Goal: Information Seeking & Learning: Learn about a topic

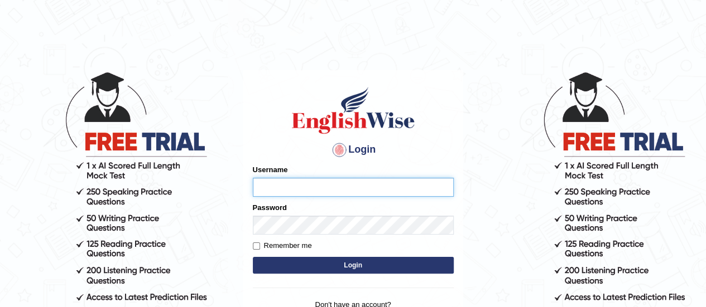
click at [291, 182] on input "Username" at bounding box center [353, 187] width 201 height 19
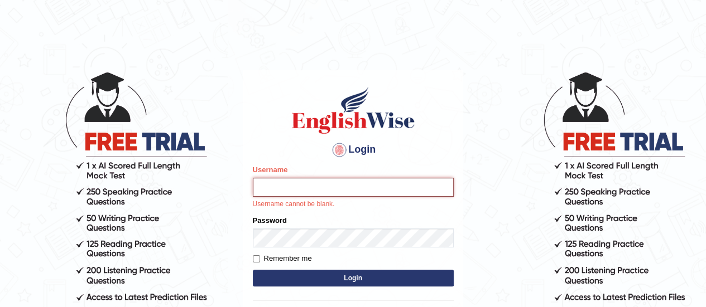
click at [253, 270] on button "Login" at bounding box center [353, 278] width 201 height 17
type input "DipeshB"
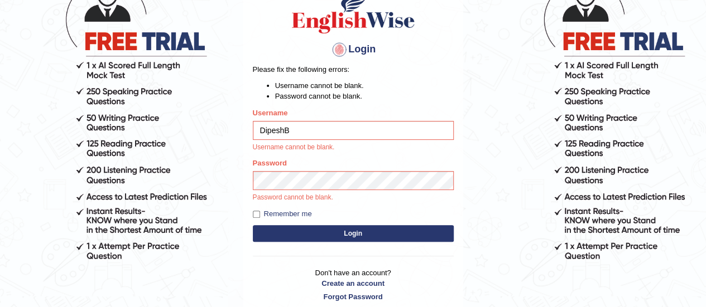
scroll to position [112, 0]
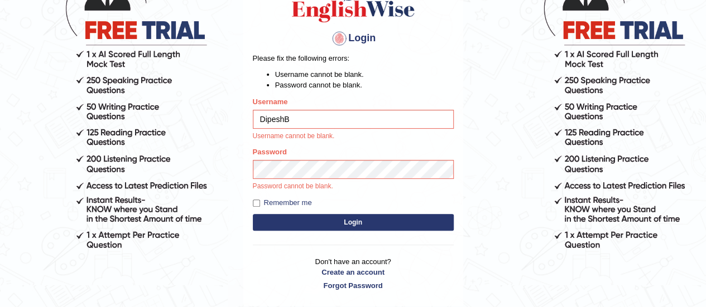
click at [251, 204] on div "Login Please fix the following errors: Username cannot be blank. Password canno…" at bounding box center [353, 133] width 220 height 348
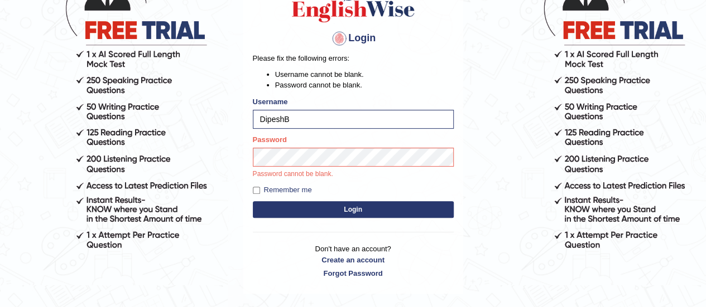
click at [255, 196] on form "Please fix the following errors: Username cannot be blank. Password cannot be b…" at bounding box center [353, 137] width 201 height 168
click at [258, 191] on input "Remember me" at bounding box center [256, 190] width 7 height 7
checkbox input "true"
click at [273, 204] on button "Login" at bounding box center [353, 209] width 201 height 17
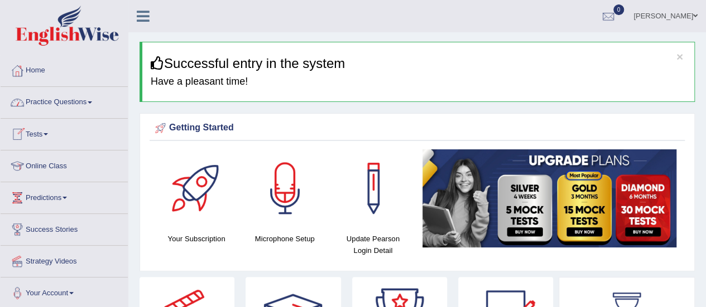
click at [32, 107] on link "Practice Questions" at bounding box center [64, 101] width 127 height 28
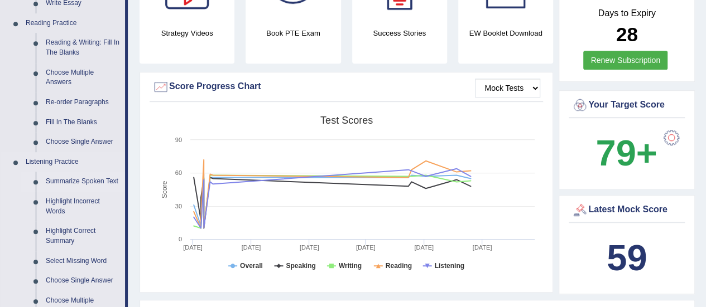
scroll to position [335, 0]
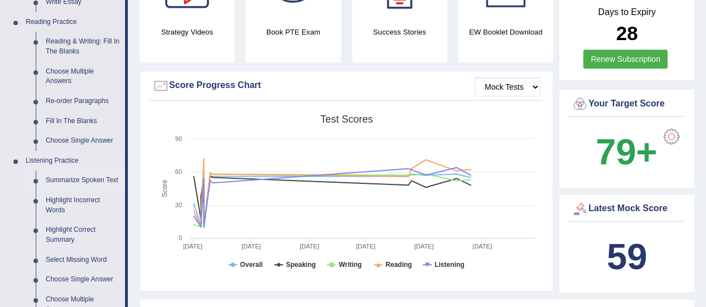
click at [102, 180] on link "Summarize Spoken Text" at bounding box center [83, 181] width 84 height 20
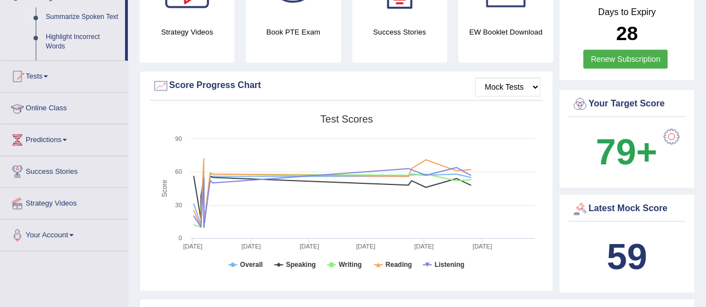
scroll to position [137, 0]
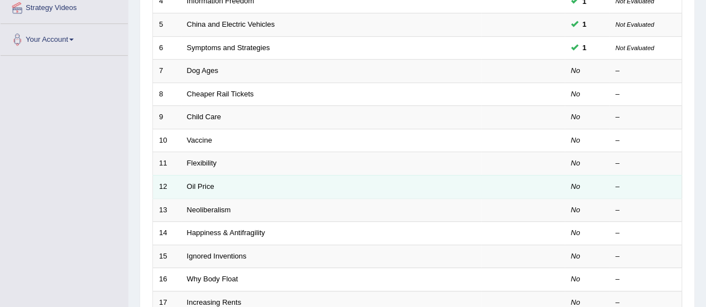
scroll to position [279, 0]
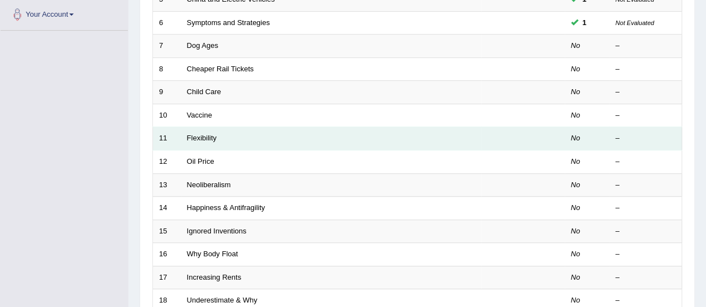
click at [200, 141] on td "Flexibility" at bounding box center [331, 138] width 300 height 23
click at [206, 135] on link "Flexibility" at bounding box center [202, 138] width 30 height 8
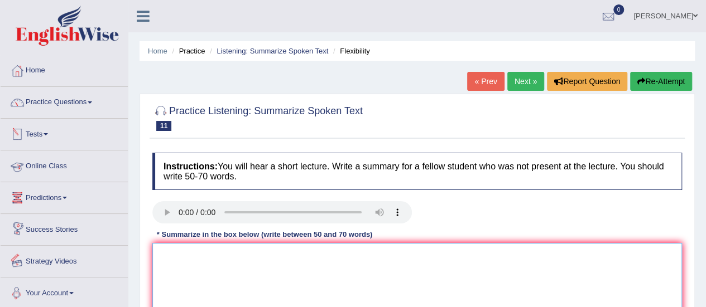
click at [170, 249] on textarea at bounding box center [416, 297] width 529 height 108
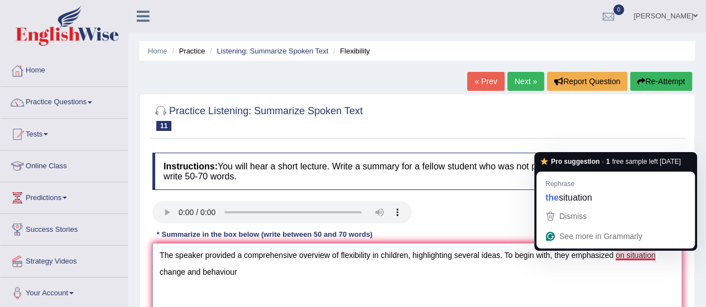
click at [626, 255] on textarea "The speaker provided a comprehensive overview of flexibility in children, highl…" at bounding box center [416, 297] width 529 height 108
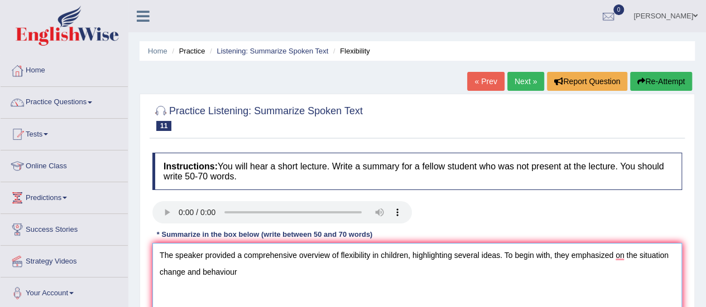
click at [626, 254] on textarea "The speaker provided a comprehensive overview of flexibility in children, highl…" at bounding box center [416, 297] width 529 height 108
click at [251, 271] on textarea "The speaker provided a comprehensive overview of flexibility in children, highl…" at bounding box center [416, 297] width 529 height 108
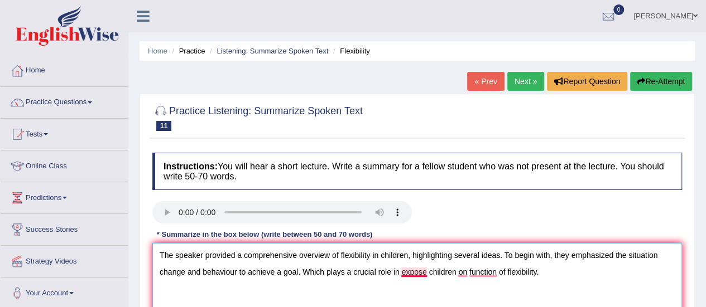
click at [425, 274] on textarea "The speaker provided a comprehensive overview of flexibility in children, highl…" at bounding box center [416, 297] width 529 height 108
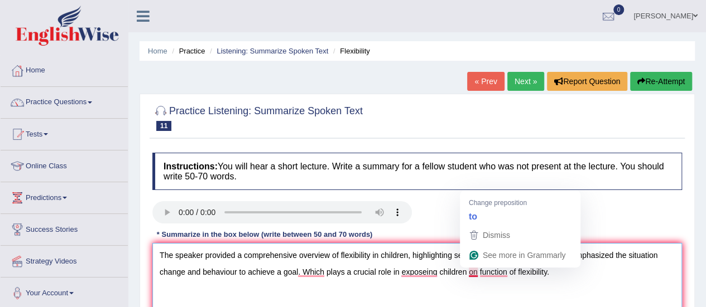
click at [479, 272] on textarea "The speaker provided a comprehensive overview of flexibility in children, highl…" at bounding box center [416, 297] width 529 height 108
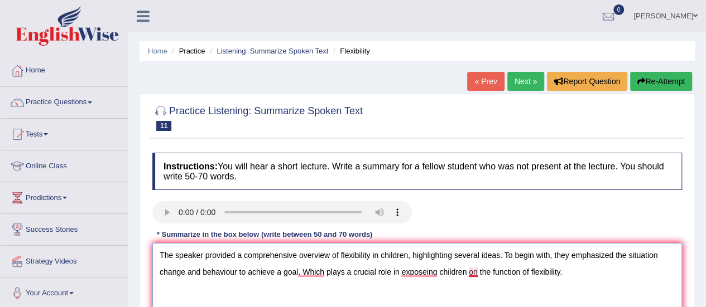
click at [476, 271] on textarea "The speaker provided a comprehensive overview of flexibility in children, highl…" at bounding box center [416, 297] width 529 height 108
click at [606, 286] on textarea "The speaker provided a comprehensive overview of flexibility in children, highl…" at bounding box center [416, 297] width 529 height 108
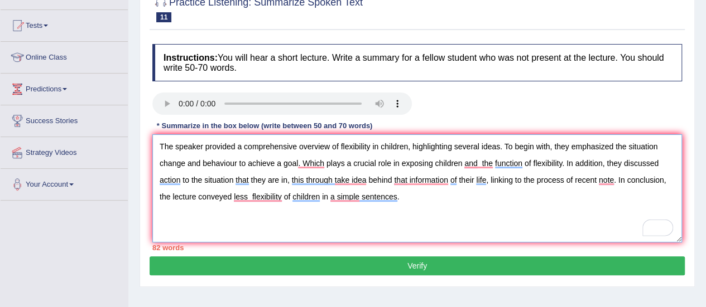
scroll to position [113, 0]
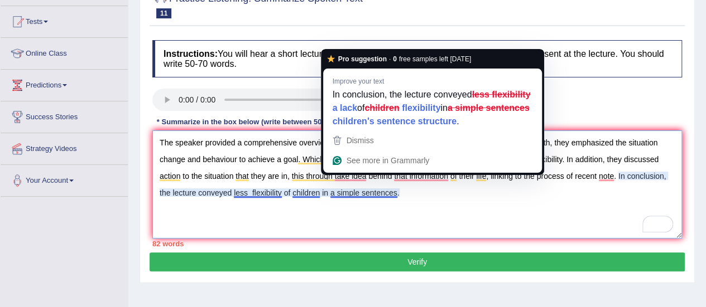
click at [395, 195] on textarea "The speaker provided a comprehensive overview of flexibility in children, highl…" at bounding box center [416, 185] width 529 height 108
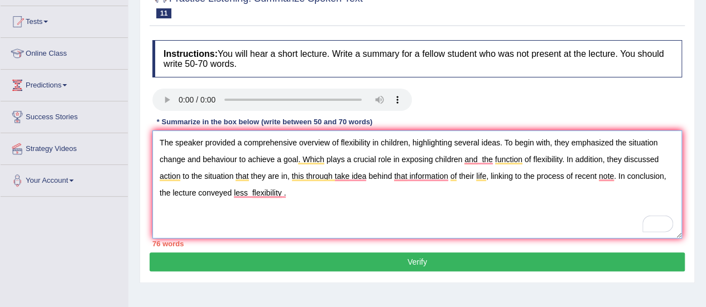
click at [229, 190] on textarea "The speaker provided a comprehensive overview of flexibility in children, highl…" at bounding box center [416, 185] width 529 height 108
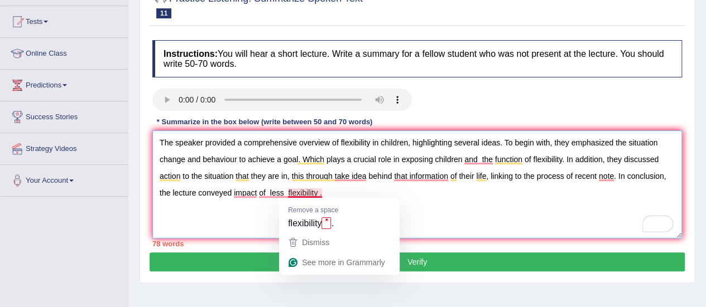
click at [316, 191] on textarea "The speaker provided a comprehensive overview of flexibility in children, highl…" at bounding box center [416, 185] width 529 height 108
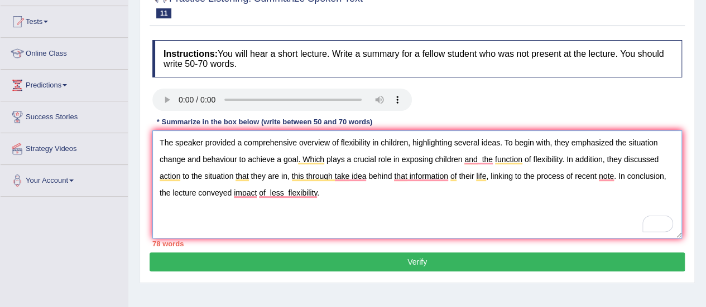
type textarea "The speaker provided a comprehensive overview of flexibility in children, highl…"
click at [347, 258] on button "Verify" at bounding box center [416, 262] width 535 height 19
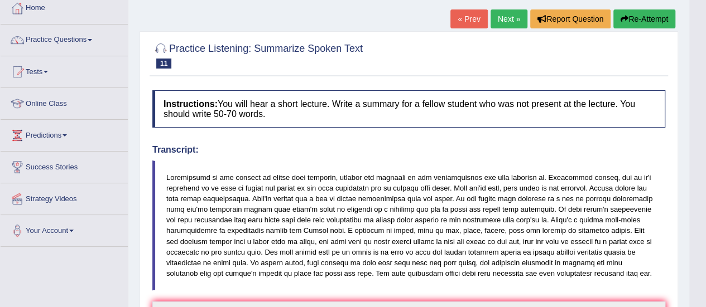
scroll to position [0, 0]
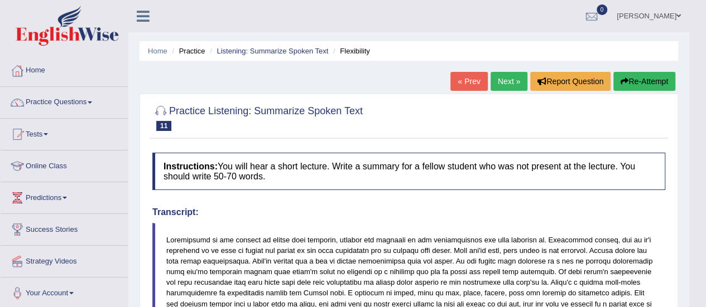
click at [496, 76] on link "Next »" at bounding box center [508, 81] width 37 height 19
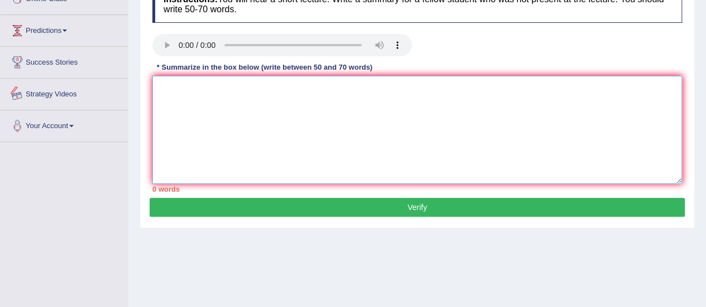
click at [249, 103] on textarea at bounding box center [416, 130] width 529 height 108
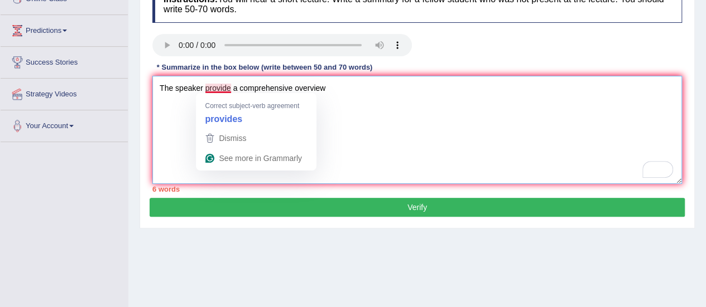
click at [231, 90] on textarea "The speaker provide a comprehensive overview" at bounding box center [416, 130] width 529 height 108
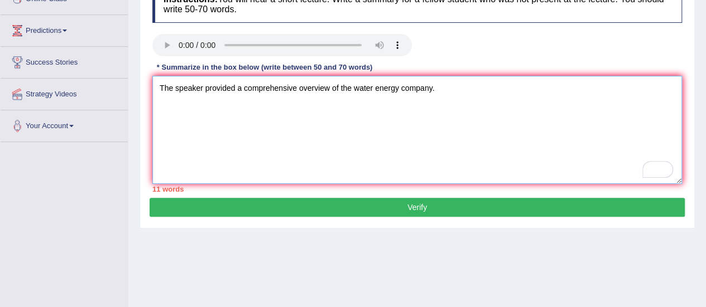
click at [443, 92] on textarea "The speaker provided a comprehensive overview of the water energy company." at bounding box center [416, 130] width 529 height 108
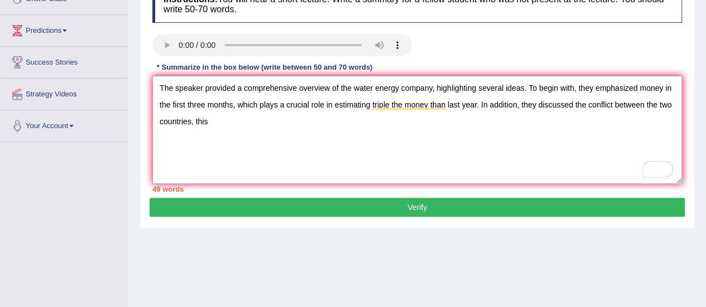
click at [219, 113] on textarea "The speaker provided a comprehensive overview of the water energy company, high…" at bounding box center [416, 130] width 529 height 108
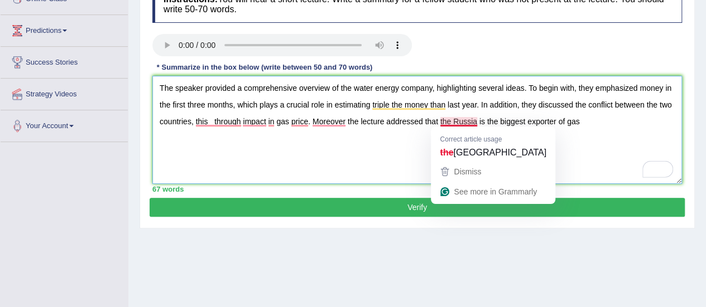
click at [451, 120] on textarea "The speaker provided a comprehensive overview of the water energy company, high…" at bounding box center [416, 130] width 529 height 108
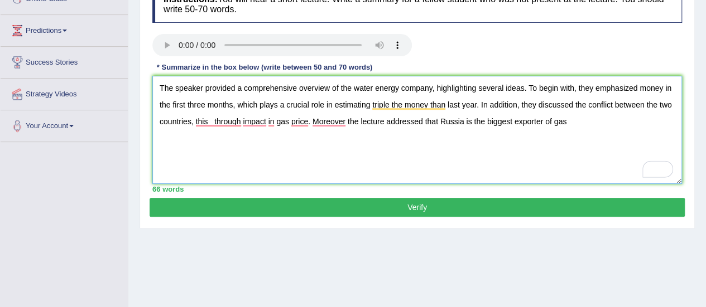
click at [573, 124] on textarea "The speaker provided a comprehensive overview of the water energy company, high…" at bounding box center [416, 130] width 529 height 108
click at [551, 119] on textarea "The speaker provided a comprehensive overview of the water energy company, high…" at bounding box center [416, 130] width 529 height 108
click at [585, 119] on textarea "The speaker provided a comprehensive overview of the water energy company, high…" at bounding box center [416, 130] width 529 height 108
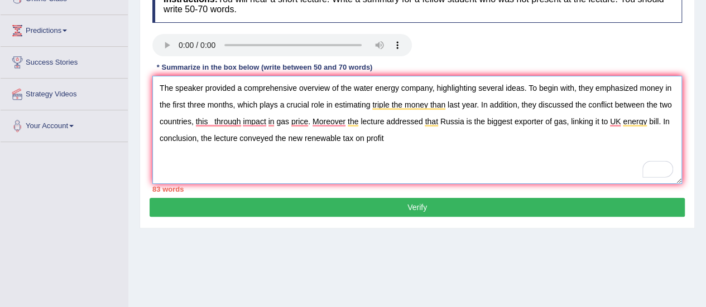
click at [384, 139] on textarea "The speaker provided a comprehensive overview of the water energy company, high…" at bounding box center [416, 130] width 529 height 108
click at [342, 140] on textarea "The speaker provided a comprehensive overview of the water energy company, high…" at bounding box center [416, 130] width 529 height 108
click at [464, 137] on textarea "The speaker provided a comprehensive overview of the water energy company, high…" at bounding box center [416, 130] width 529 height 108
click at [476, 104] on textarea "The speaker provided a comprehensive overview of the water energy company, high…" at bounding box center [416, 130] width 529 height 108
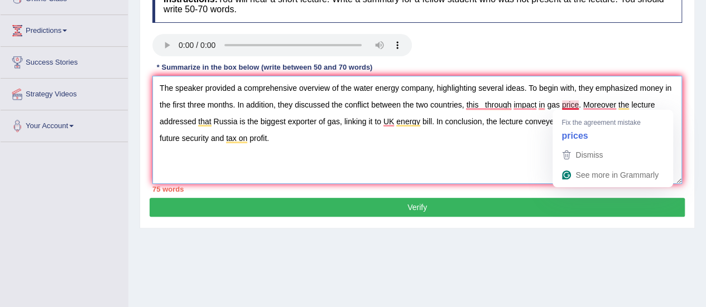
click at [577, 107] on textarea "The speaker provided a comprehensive overview of the water energy company, high…" at bounding box center [416, 130] width 529 height 108
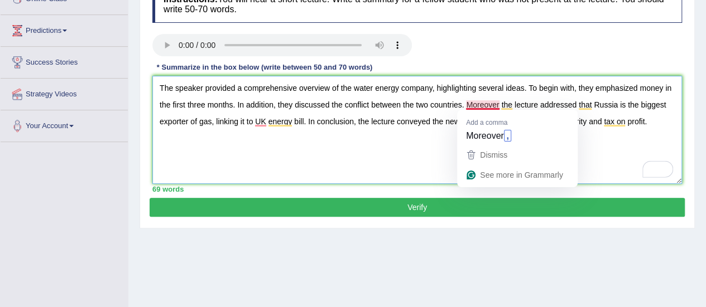
click at [496, 103] on textarea "The speaker provided a comprehensive overview of the water energy company, high…" at bounding box center [416, 130] width 529 height 108
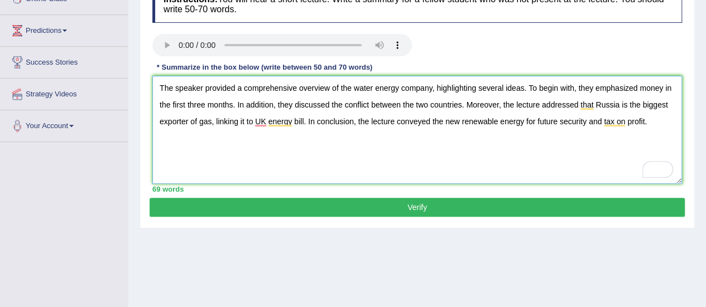
type textarea "The speaker provided a comprehensive overview of the water energy company, high…"
click at [401, 204] on button "Verify" at bounding box center [416, 207] width 535 height 19
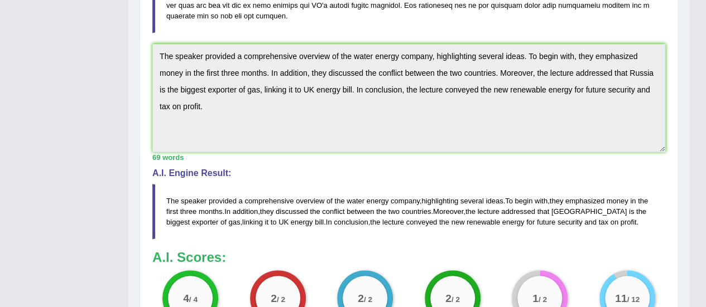
scroll to position [112, 0]
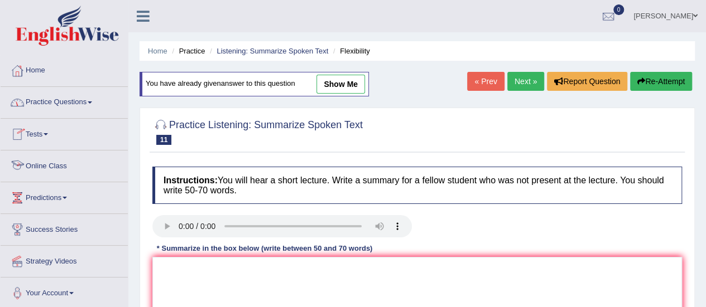
click at [55, 157] on link "Online Class" at bounding box center [64, 165] width 127 height 28
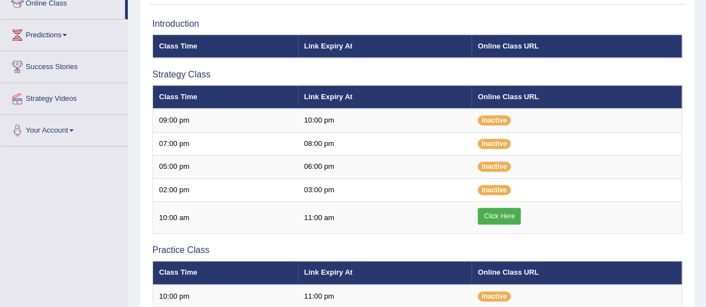
scroll to position [167, 0]
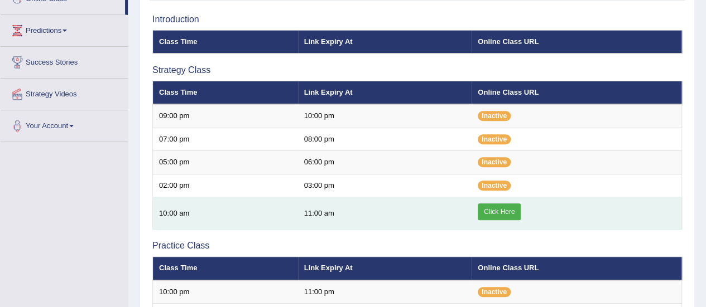
click at [489, 204] on link "Click Here" at bounding box center [498, 212] width 43 height 17
click at [483, 206] on link "Click Here" at bounding box center [498, 212] width 43 height 17
click at [498, 210] on link "Click Here" at bounding box center [498, 212] width 43 height 17
click at [502, 213] on link "Click Here" at bounding box center [498, 212] width 43 height 17
click at [489, 210] on link "Click Here" at bounding box center [498, 212] width 43 height 17
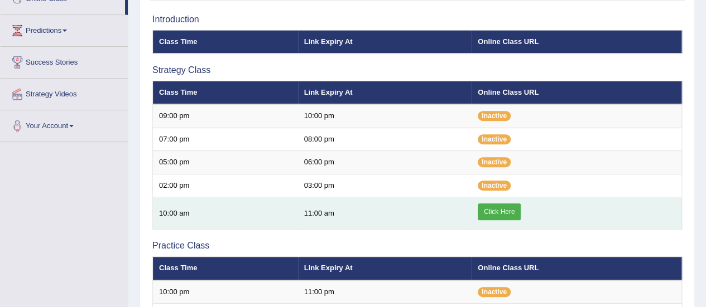
click at [515, 215] on link "Click Here" at bounding box center [498, 212] width 43 height 17
